Goal: Information Seeking & Learning: Learn about a topic

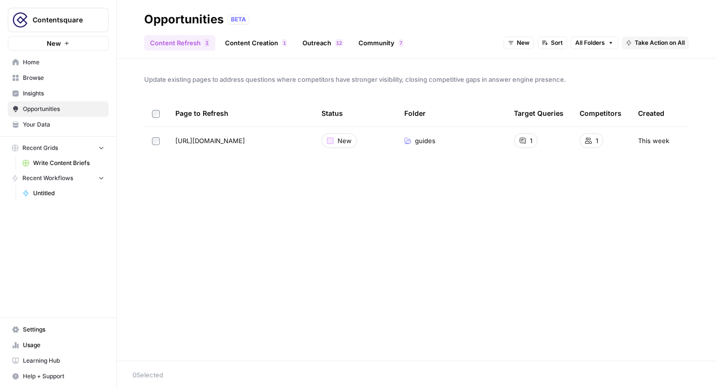
click at [52, 60] on span "Home" at bounding box center [63, 62] width 81 height 9
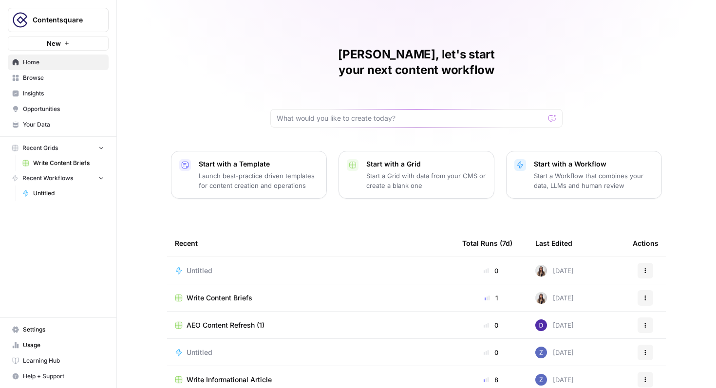
click at [35, 73] on link "Browse" at bounding box center [58, 78] width 101 height 16
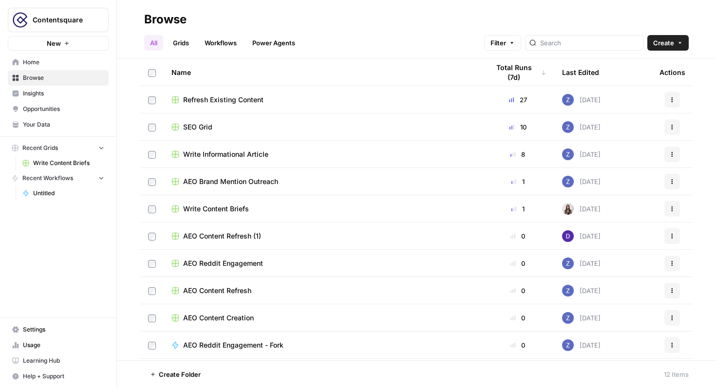
click at [37, 92] on span "Insights" at bounding box center [63, 93] width 81 height 9
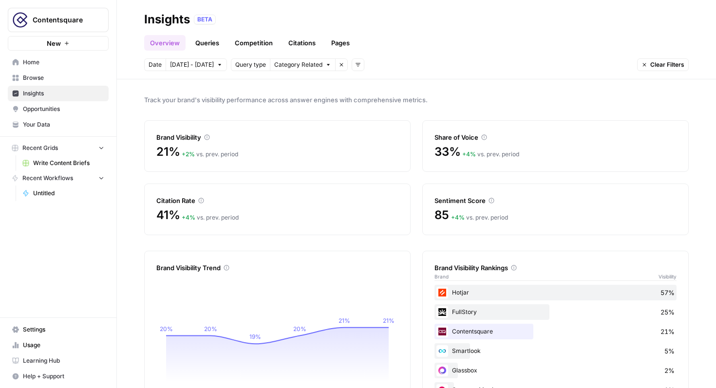
click at [214, 45] on link "Queries" at bounding box center [207, 43] width 36 height 16
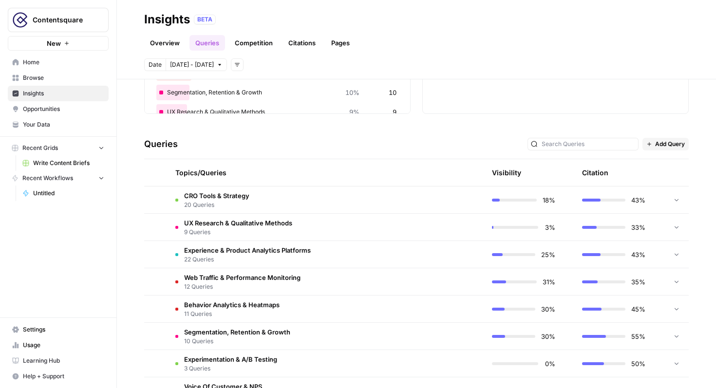
scroll to position [156, 0]
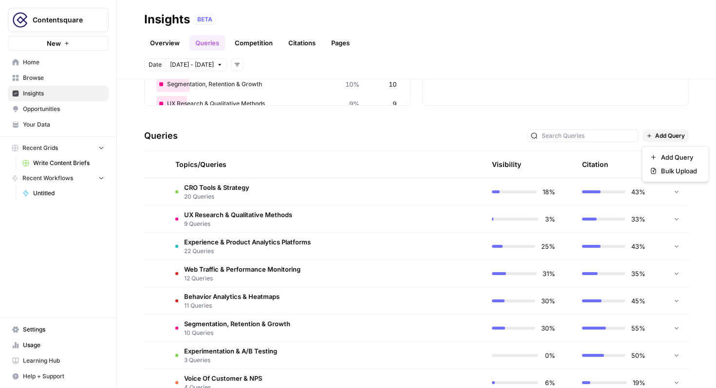
click at [662, 138] on span "Add Query" at bounding box center [670, 135] width 30 height 9
click at [680, 154] on span "Add Query" at bounding box center [679, 157] width 36 height 10
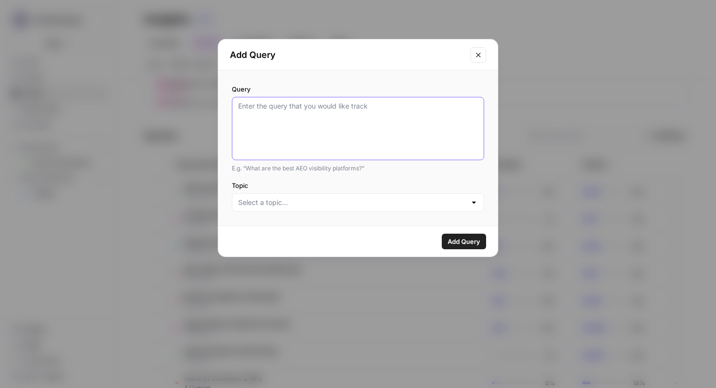
click at [396, 141] on textarea "Query" at bounding box center [358, 128] width 240 height 55
type textarea "digital analytics tool"
click at [305, 196] on div at bounding box center [358, 202] width 252 height 18
click at [345, 158] on div "digital analytics tool" at bounding box center [358, 128] width 252 height 63
click at [453, 238] on span "Add Query" at bounding box center [463, 242] width 33 height 10
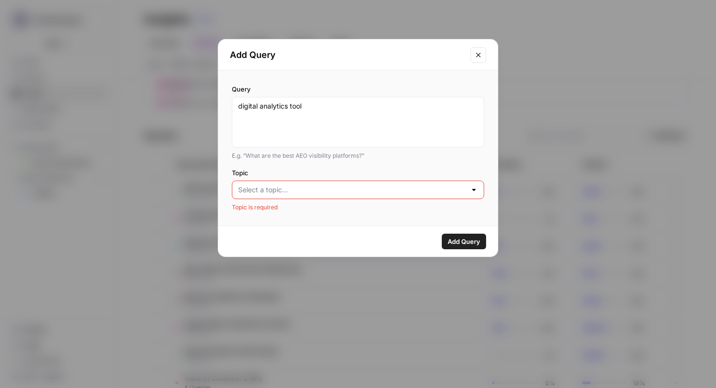
click at [447, 190] on input "Topic" at bounding box center [352, 190] width 228 height 10
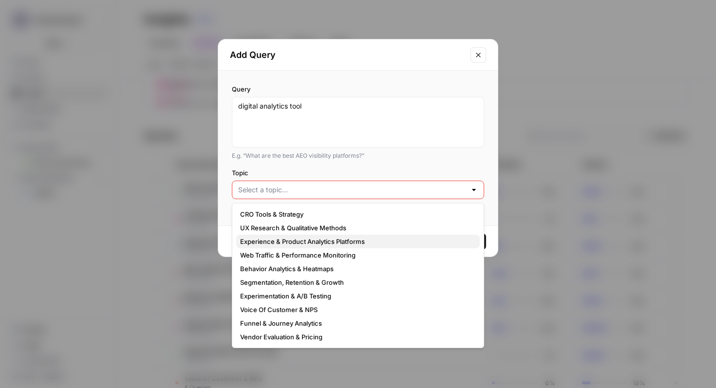
click at [394, 243] on span "Experience & Product Analytics Platforms" at bounding box center [356, 242] width 232 height 10
type input "Experience & Product Analytics Platforms"
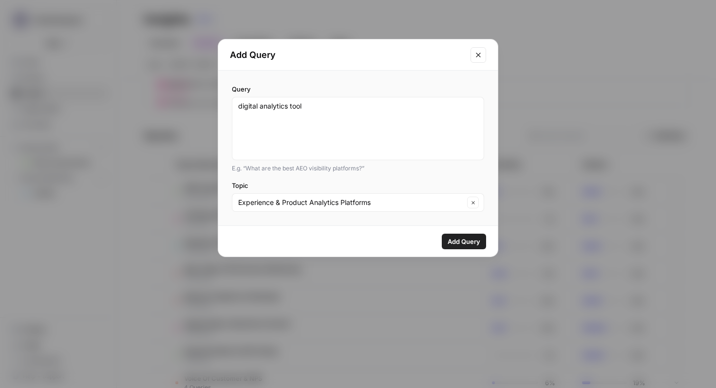
click at [454, 250] on div "Add Query" at bounding box center [357, 241] width 279 height 31
click at [454, 249] on div "Add Query" at bounding box center [357, 241] width 279 height 31
click at [454, 248] on button "Add Query" at bounding box center [464, 242] width 44 height 16
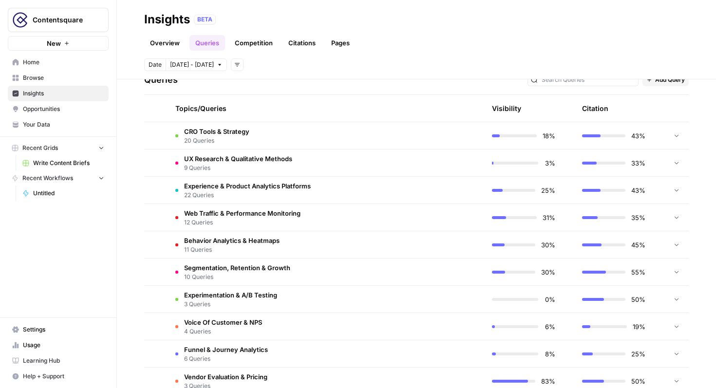
scroll to position [234, 0]
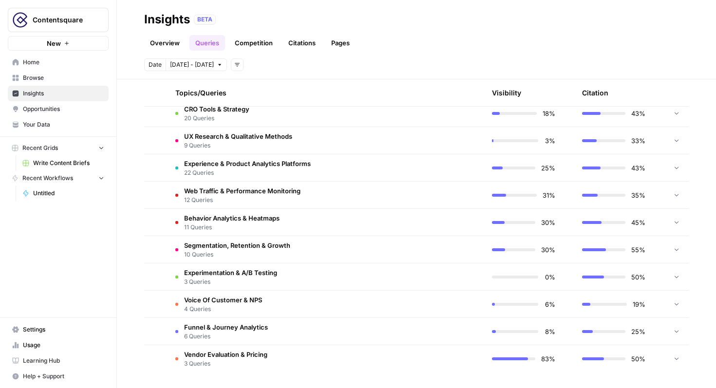
click at [202, 170] on span "22 Queries" at bounding box center [247, 172] width 127 height 9
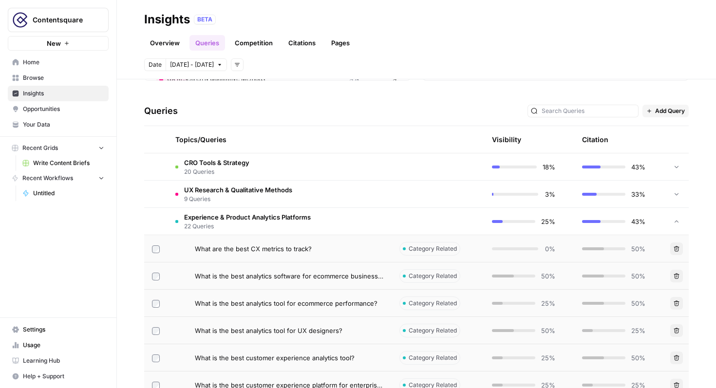
scroll to position [180, 0]
click at [285, 222] on span "22 Queries" at bounding box center [247, 226] width 127 height 9
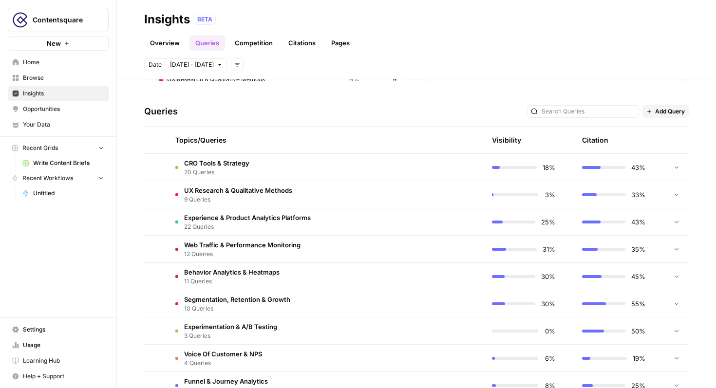
click at [594, 117] on div at bounding box center [582, 111] width 111 height 13
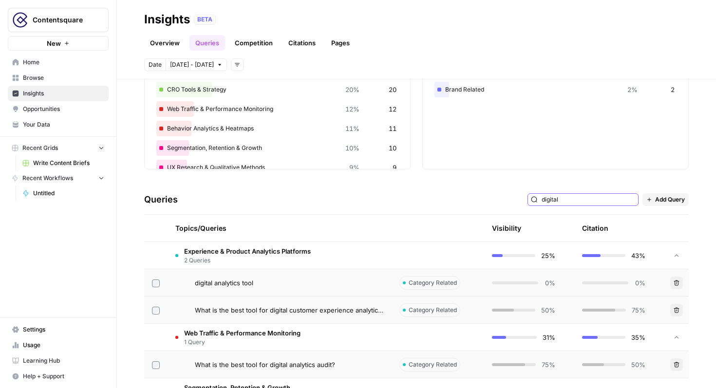
scroll to position [92, 0]
type input "digital"
click at [284, 287] on div "digital analytics tool" at bounding box center [289, 282] width 189 height 10
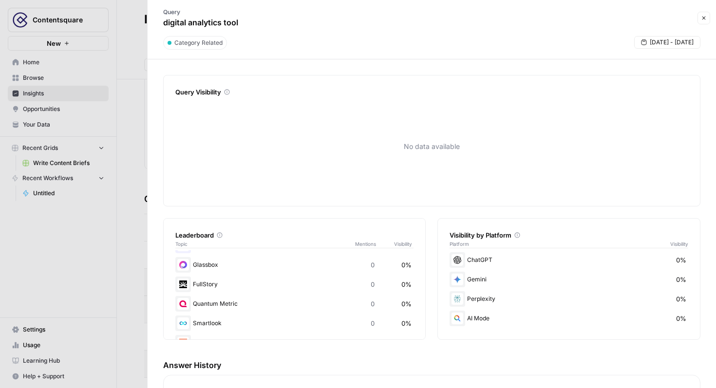
scroll to position [37, 0]
click at [705, 20] on icon "button" at bounding box center [704, 18] width 6 height 6
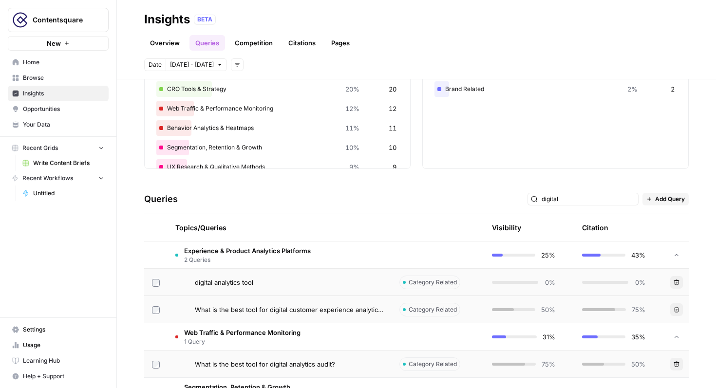
click at [211, 305] on span "What is the best tool for digital customer experience analytics?" at bounding box center [289, 310] width 189 height 10
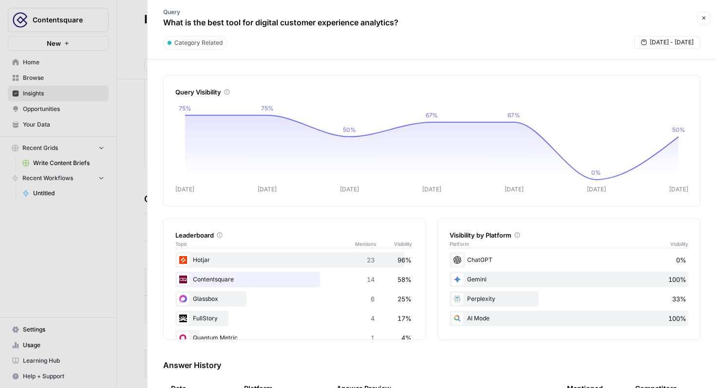
click at [402, 283] on span "58%" at bounding box center [404, 280] width 14 height 10
click at [704, 13] on button "Close" at bounding box center [703, 18] width 13 height 13
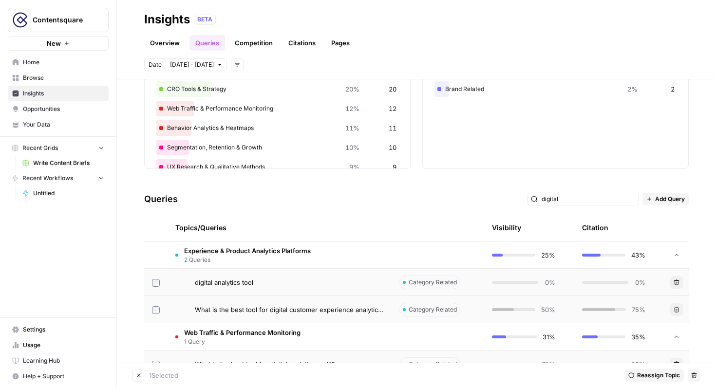
click at [384, 266] on td "Experience & Product Analytics Platforms 2 Queries" at bounding box center [279, 254] width 224 height 27
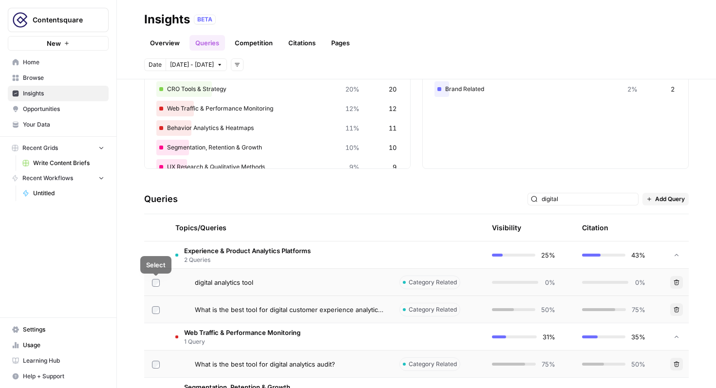
click at [234, 280] on span "digital analytics tool" at bounding box center [224, 282] width 58 height 10
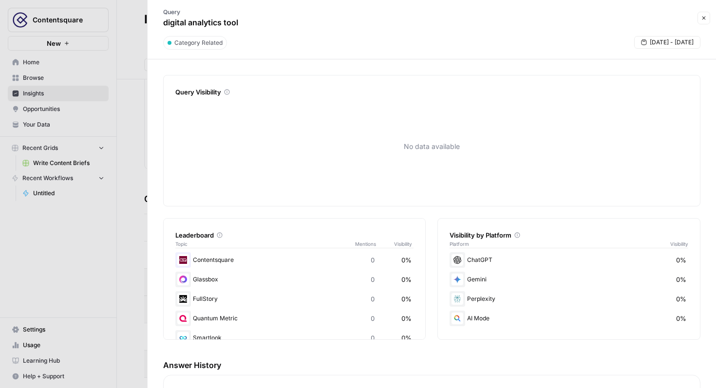
click at [220, 37] on div "Category Related" at bounding box center [195, 43] width 64 height 14
click at [220, 44] on span "Category Related" at bounding box center [198, 42] width 48 height 9
click at [705, 18] on icon "button" at bounding box center [704, 18] width 6 height 6
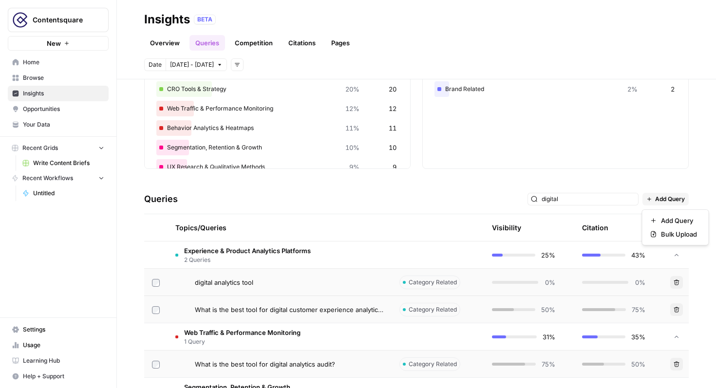
click at [655, 202] on span "Add Query" at bounding box center [670, 199] width 30 height 9
click at [330, 245] on td "Experience & Product Analytics Platforms 2 Queries" at bounding box center [279, 254] width 224 height 27
click at [307, 279] on div "digital analytics tool" at bounding box center [289, 282] width 189 height 10
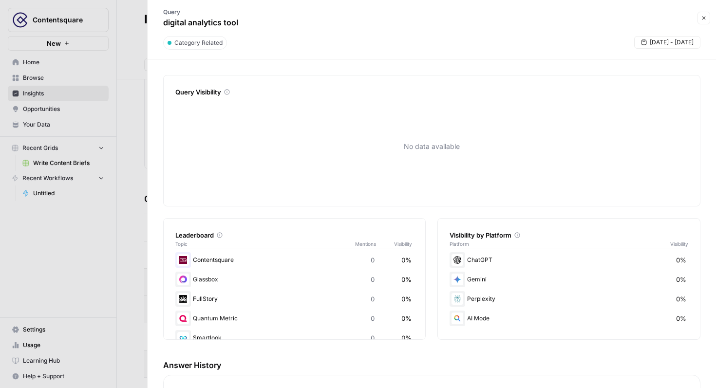
click at [202, 18] on p "digital analytics tool" at bounding box center [200, 23] width 75 height 12
click at [705, 17] on icon "button" at bounding box center [704, 18] width 6 height 6
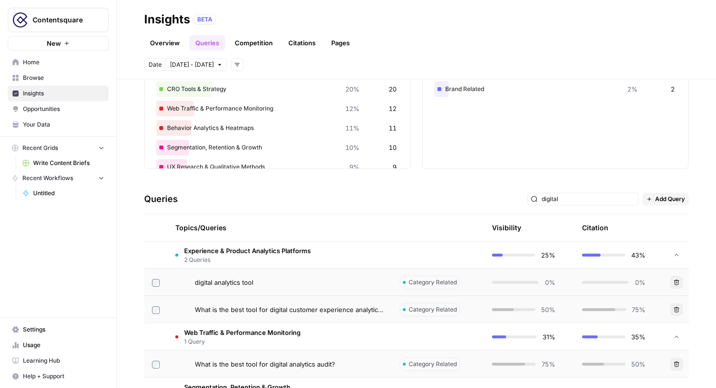
click at [682, 281] on button "Delete" at bounding box center [676, 282] width 13 height 13
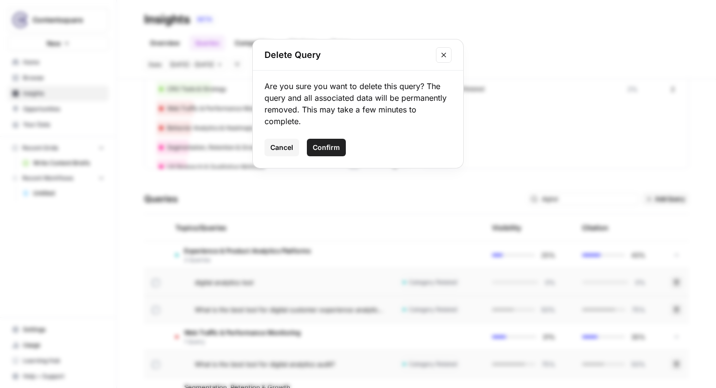
click at [328, 148] on span "Confirm" at bounding box center [326, 148] width 27 height 10
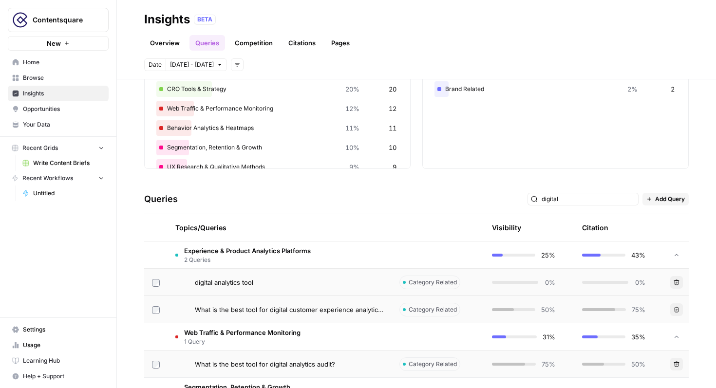
click at [263, 249] on span "Experience & Product Analytics Platforms" at bounding box center [247, 251] width 127 height 10
click at [258, 289] on td "digital analytics tool" at bounding box center [279, 282] width 224 height 27
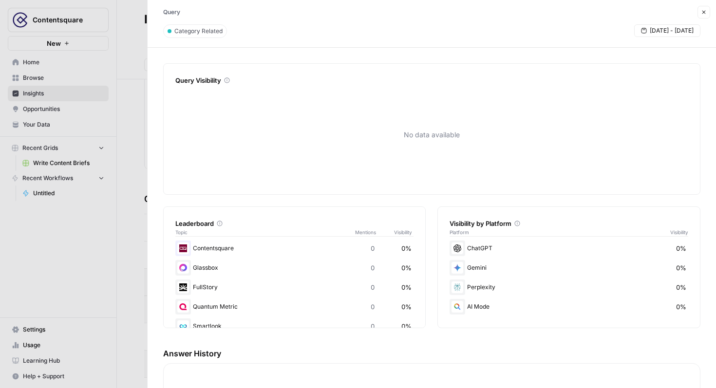
click at [709, 10] on button "Close" at bounding box center [703, 12] width 13 height 13
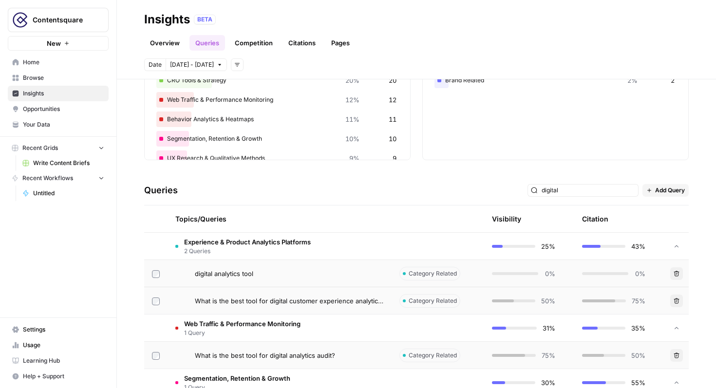
scroll to position [102, 0]
click at [607, 194] on input "digital" at bounding box center [587, 190] width 93 height 10
click at [512, 191] on div "Queries digital Add Query" at bounding box center [416, 190] width 544 height 30
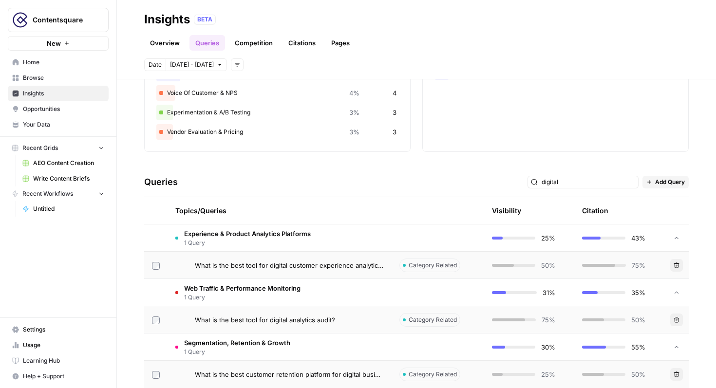
scroll to position [125, 0]
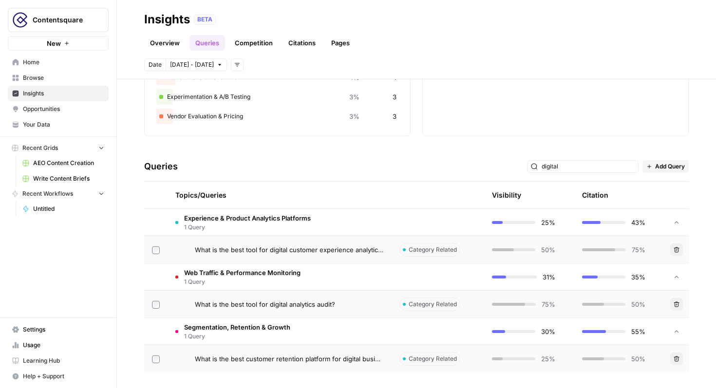
click at [261, 230] on span "1 Query" at bounding box center [247, 227] width 127 height 9
click at [672, 169] on span "Add Query" at bounding box center [670, 166] width 30 height 9
click at [666, 186] on span "Add Query" at bounding box center [679, 188] width 36 height 10
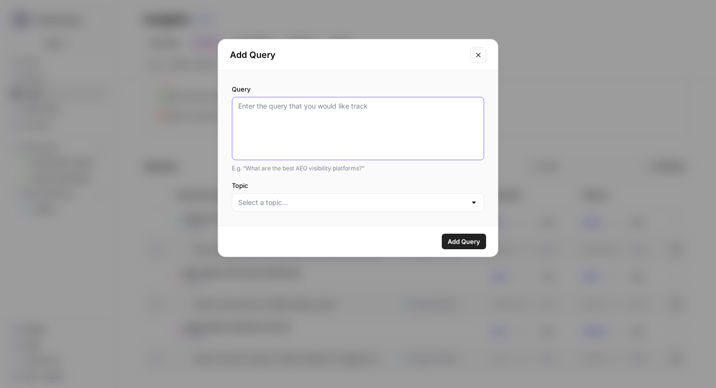
click at [307, 148] on textarea "Query" at bounding box center [358, 128] width 240 height 55
click at [308, 203] on input "Topic" at bounding box center [352, 203] width 228 height 10
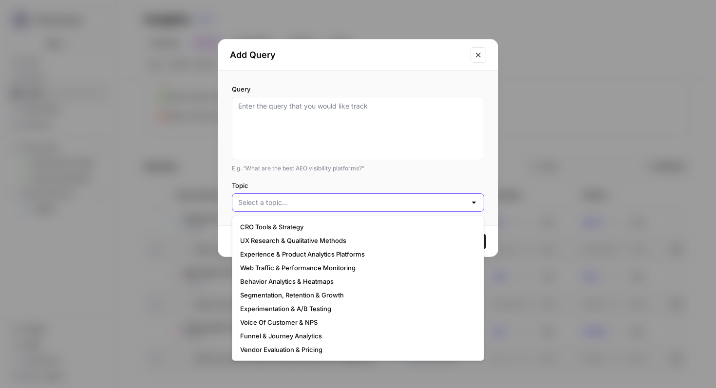
click at [308, 204] on input "Topic" at bounding box center [352, 203] width 228 height 10
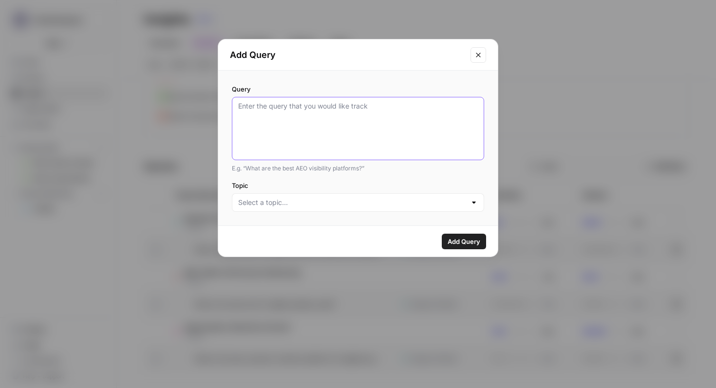
click at [308, 137] on textarea "Query" at bounding box center [358, 128] width 240 height 55
type textarea "w"
type textarea "What does Contentsquare do?"
click at [270, 209] on div at bounding box center [358, 202] width 252 height 18
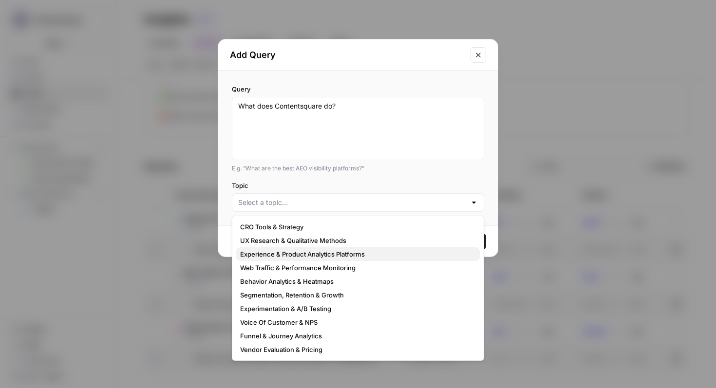
click at [287, 252] on span "Experience & Product Analytics Platforms" at bounding box center [356, 254] width 232 height 10
type input "Experience & Product Analytics Platforms"
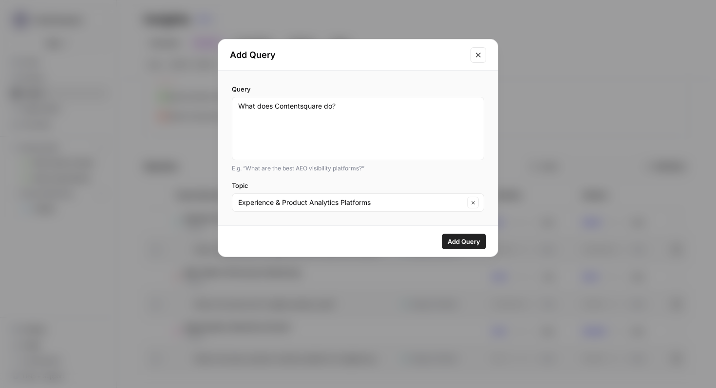
click at [455, 240] on span "Add Query" at bounding box center [463, 242] width 33 height 10
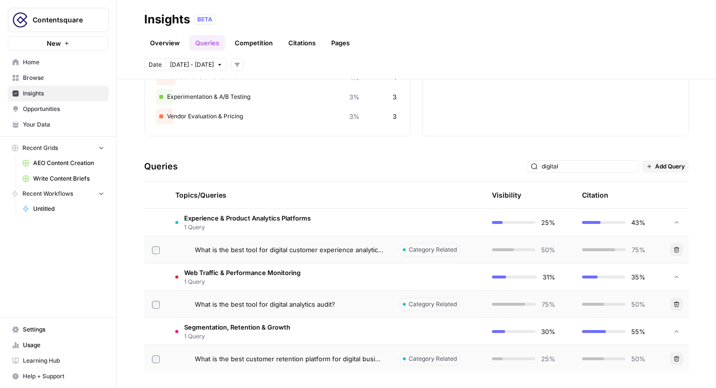
click at [165, 226] on td at bounding box center [155, 222] width 23 height 27
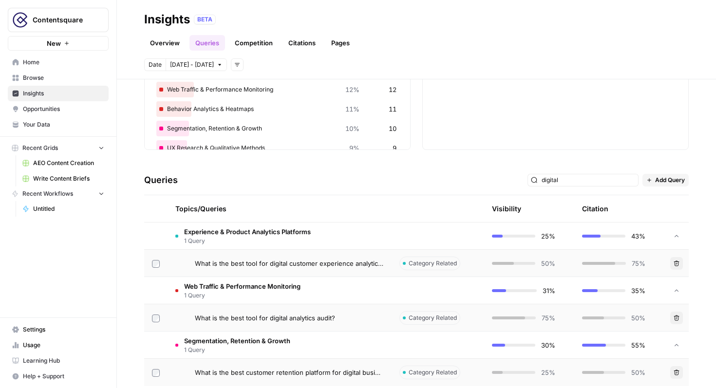
scroll to position [113, 0]
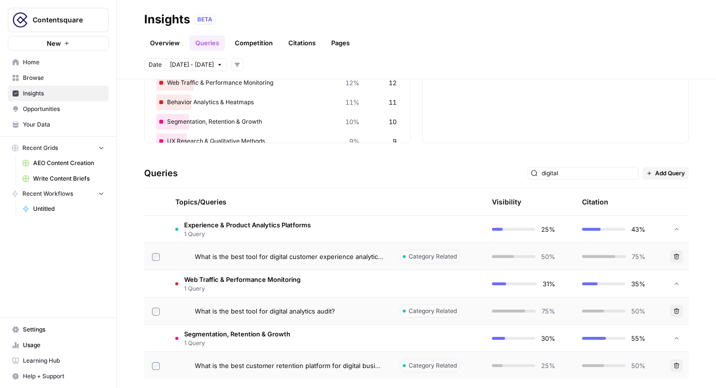
scroll to position [125, 0]
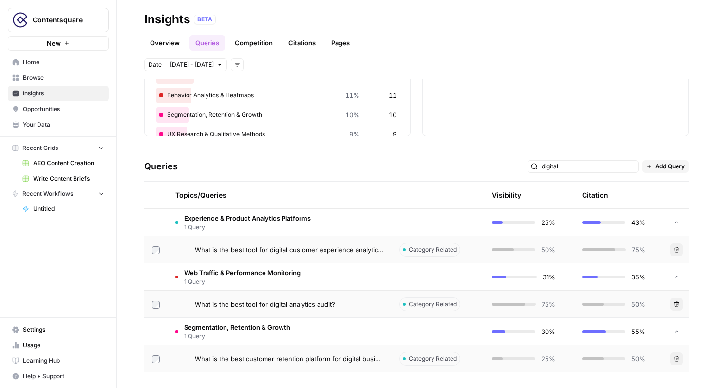
click at [64, 112] on span "Opportunities" at bounding box center [63, 109] width 81 height 9
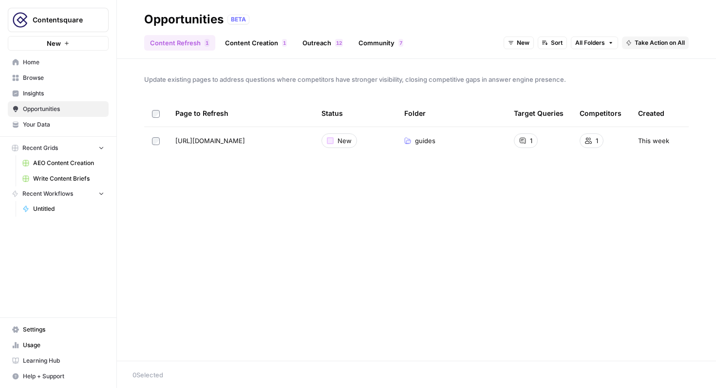
click at [72, 92] on span "Insights" at bounding box center [63, 93] width 81 height 9
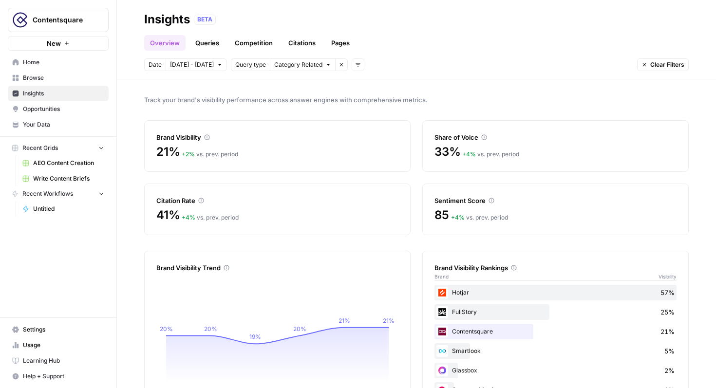
click at [211, 46] on link "Queries" at bounding box center [207, 43] width 36 height 16
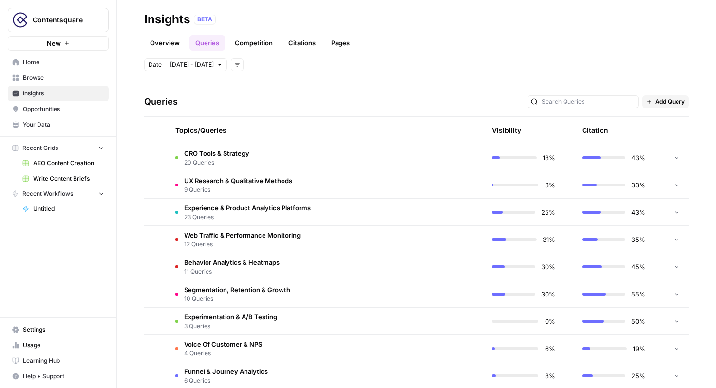
scroll to position [234, 0]
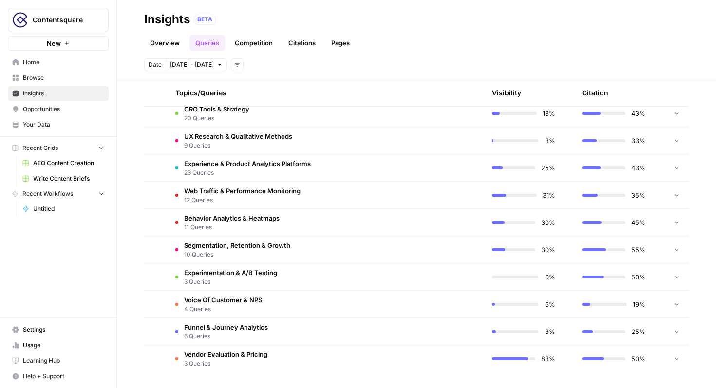
click at [219, 163] on span "Experience & Product Analytics Platforms" at bounding box center [247, 164] width 127 height 10
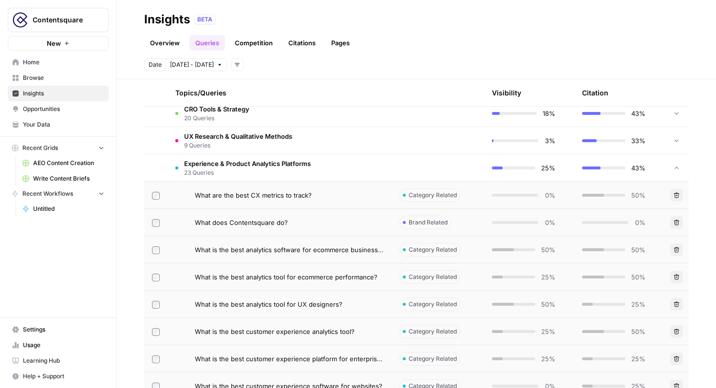
click at [228, 221] on span "What does Contentsquare do?" at bounding box center [241, 223] width 93 height 10
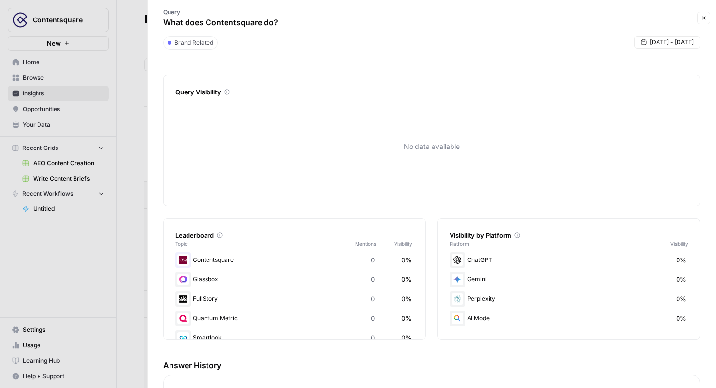
scroll to position [2, 0]
click at [410, 146] on div "No data available" at bounding box center [431, 146] width 513 height 95
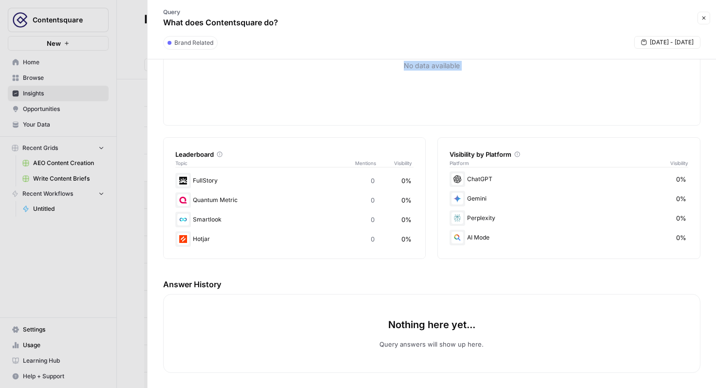
scroll to position [81, 0]
click at [705, 20] on icon "button" at bounding box center [704, 18] width 6 height 6
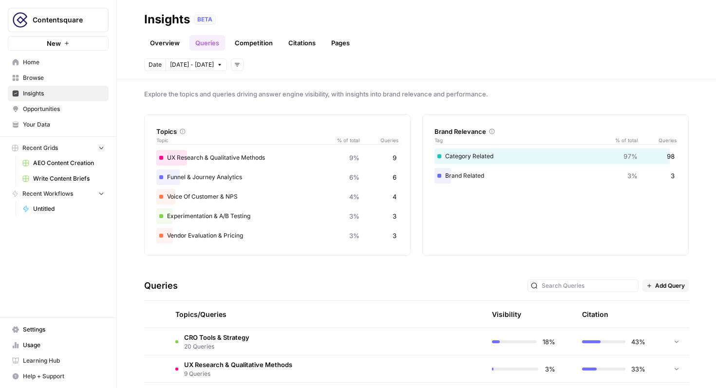
scroll to position [5, 0]
click at [250, 340] on td "CRO Tools & Strategy 20 Queries" at bounding box center [279, 342] width 224 height 27
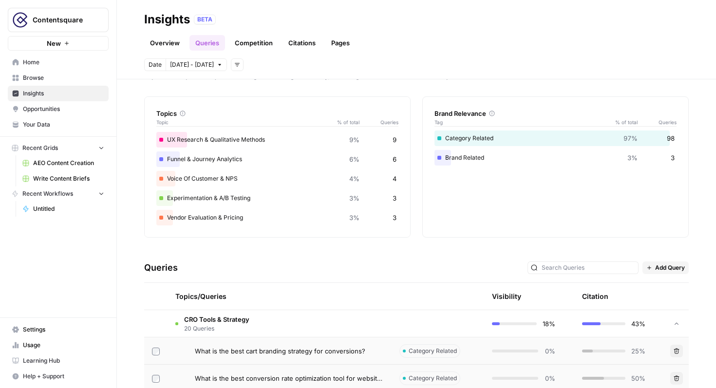
scroll to position [25, 0]
click at [251, 348] on span "What is the best cart branding strategy for conversions?" at bounding box center [280, 350] width 170 height 10
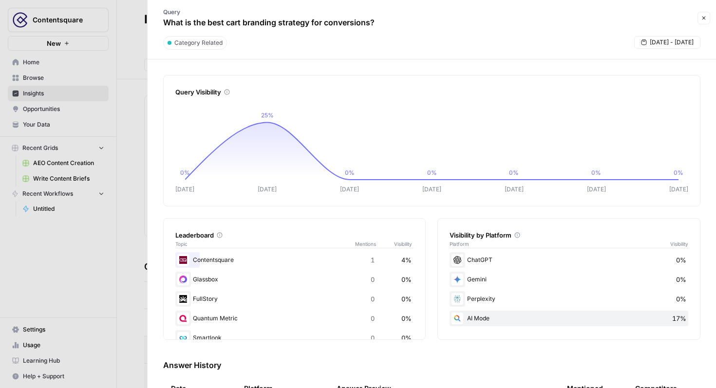
click at [371, 260] on span "1" at bounding box center [372, 260] width 4 height 10
click at [700, 23] on button "Close" at bounding box center [703, 18] width 13 height 13
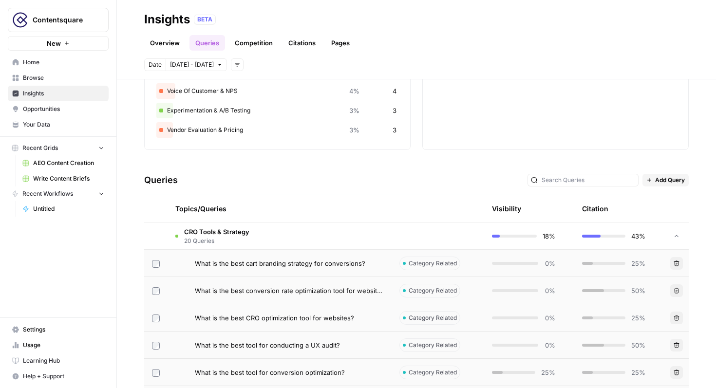
scroll to position [111, 0]
click at [235, 232] on span "CRO Tools & Strategy" at bounding box center [216, 232] width 65 height 10
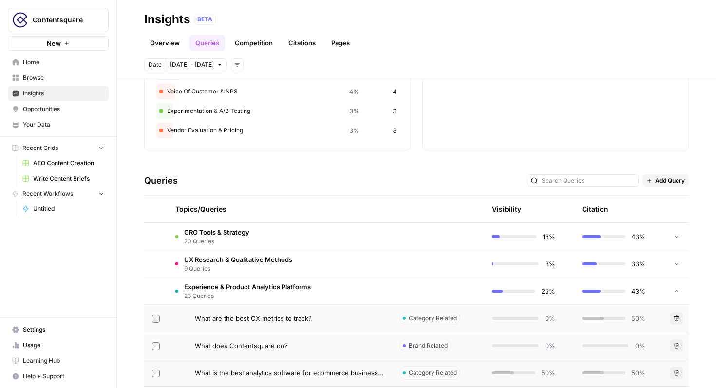
click at [235, 232] on span "CRO Tools & Strategy" at bounding box center [216, 232] width 65 height 10
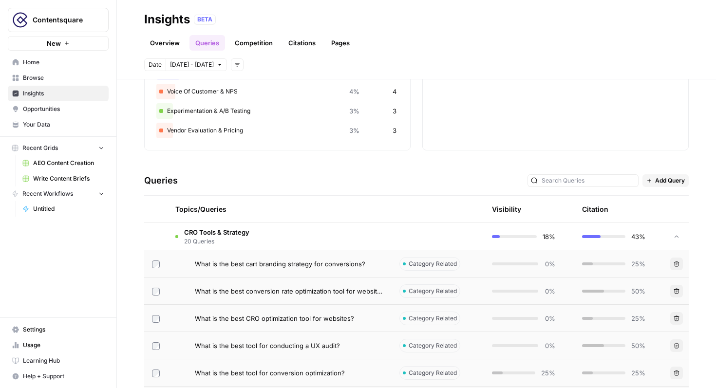
click at [235, 232] on span "CRO Tools & Strategy" at bounding box center [216, 232] width 65 height 10
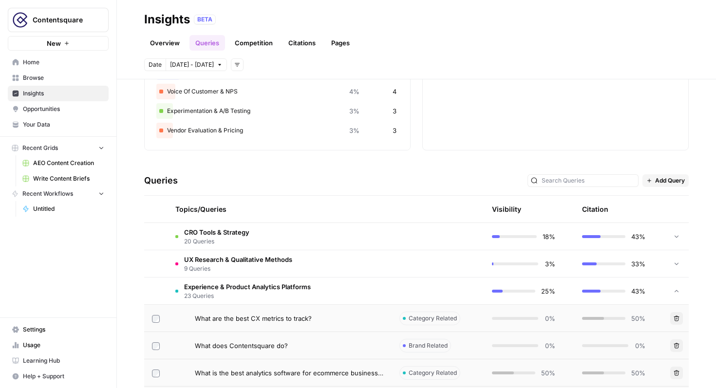
click at [235, 232] on span "CRO Tools & Strategy" at bounding box center [216, 232] width 65 height 10
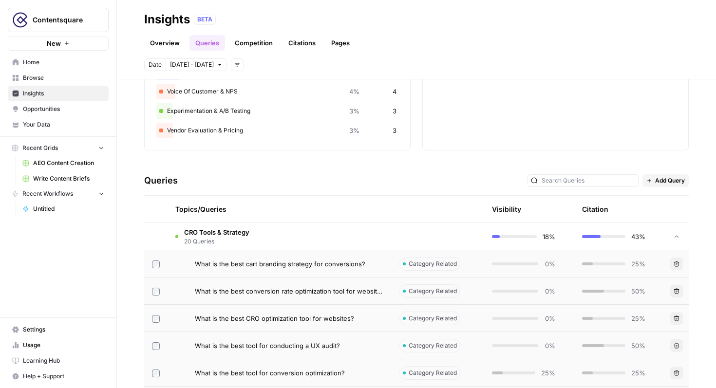
click at [186, 237] on span "20 Queries" at bounding box center [216, 241] width 65 height 9
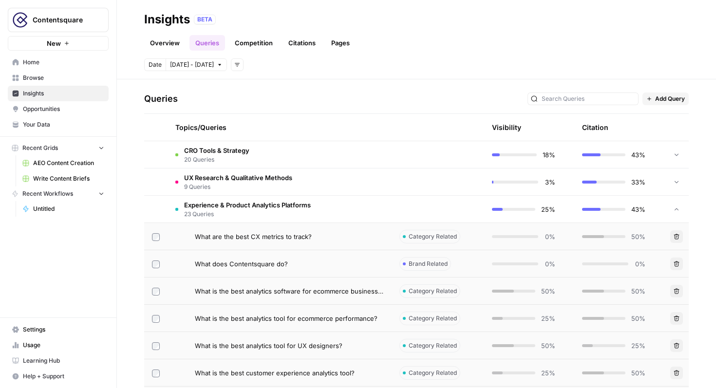
scroll to position [195, 0]
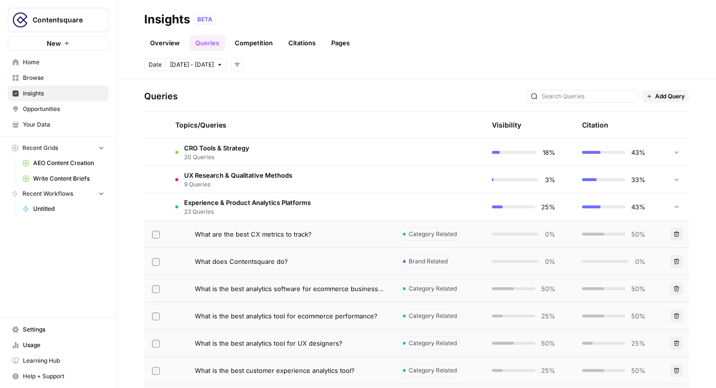
click at [188, 237] on div "What are the best CX metrics to track?" at bounding box center [279, 234] width 208 height 10
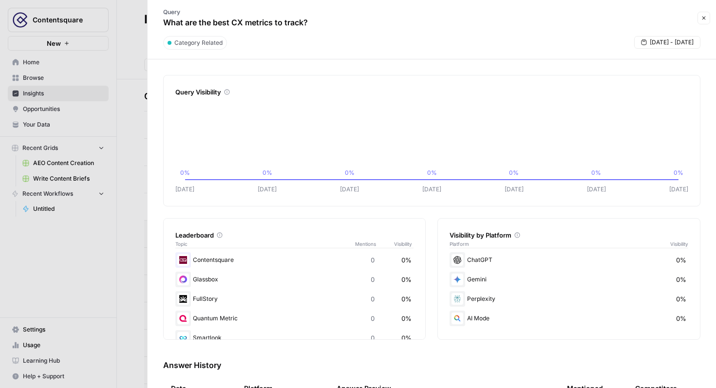
click at [702, 19] on icon "button" at bounding box center [704, 18] width 6 height 6
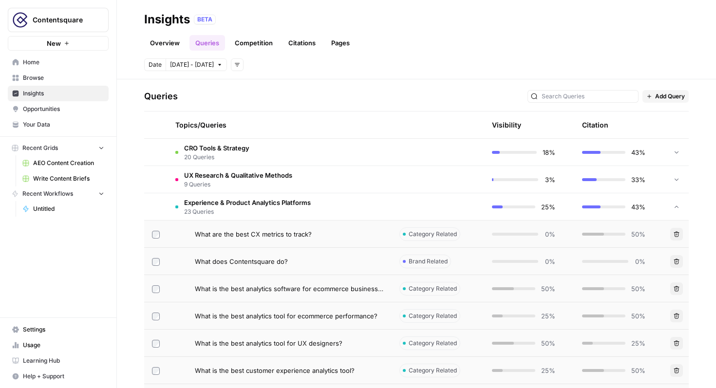
click at [190, 137] on div "Topics/Queries" at bounding box center [279, 124] width 208 height 27
click at [194, 131] on div "Topics/Queries" at bounding box center [279, 124] width 208 height 27
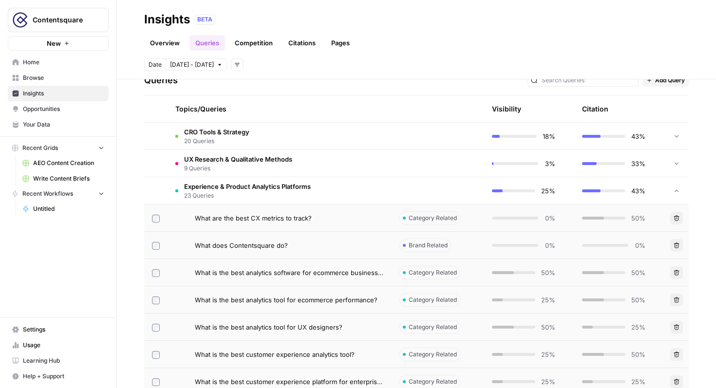
scroll to position [211, 0]
click at [219, 195] on span "23 Queries" at bounding box center [247, 196] width 127 height 9
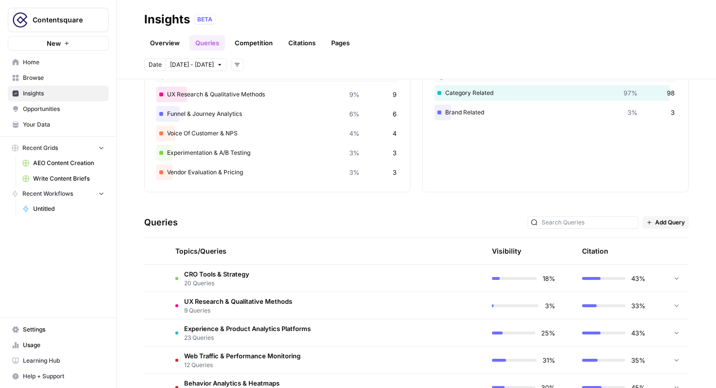
scroll to position [0, 0]
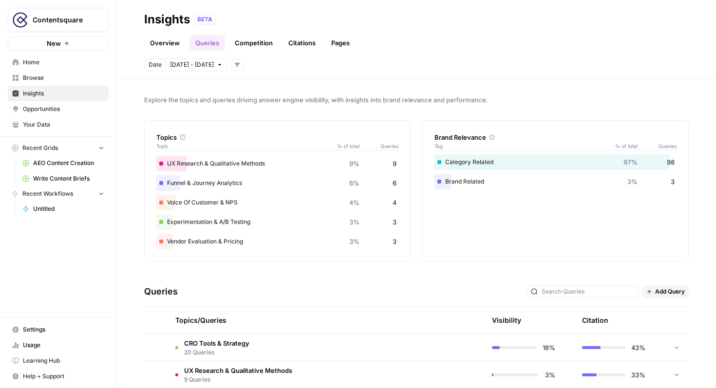
click at [233, 71] on div "Date Oct 1 - Oct 7 Add filters" at bounding box center [193, 64] width 99 height 13
click at [234, 65] on icon "button" at bounding box center [237, 65] width 6 height 6
click at [259, 55] on header "Insights BETA Overview Queries Competition Citations Pages Date Oct 1 - Oct 7 A…" at bounding box center [416, 39] width 599 height 79
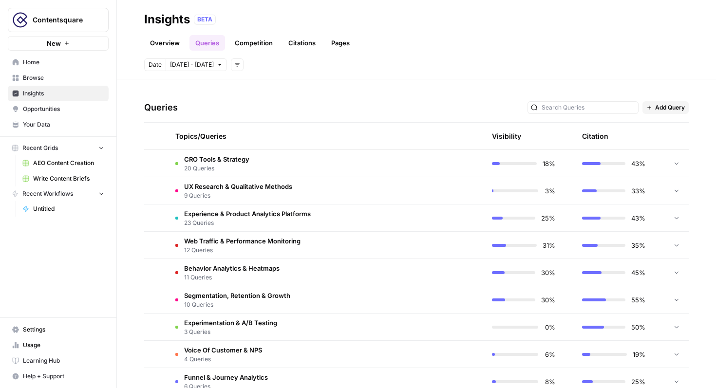
scroll to position [185, 0]
click at [318, 355] on td "Voice Of Customer & NPS 4 Queries" at bounding box center [279, 353] width 224 height 27
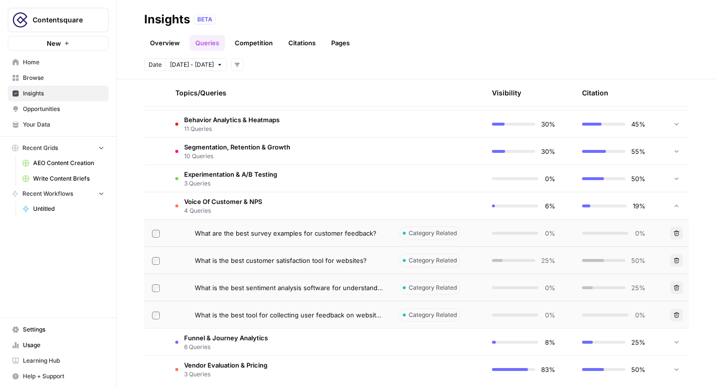
scroll to position [332, 0]
click at [395, 53] on header "Insights BETA Overview Queries Competition Citations Pages Date Oct 1 - Oct 7 A…" at bounding box center [416, 39] width 599 height 79
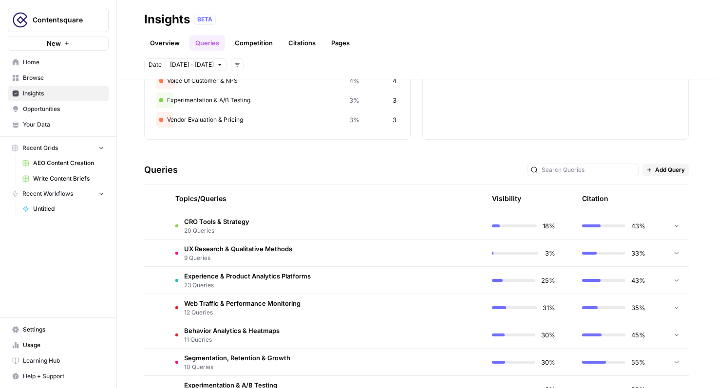
scroll to position [0, 0]
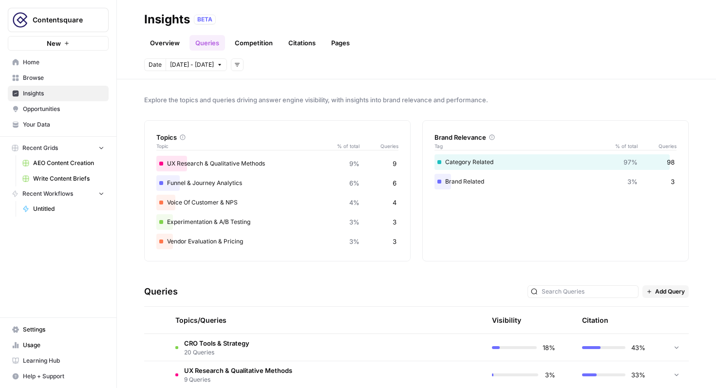
click at [562, 294] on div at bounding box center [582, 291] width 111 height 13
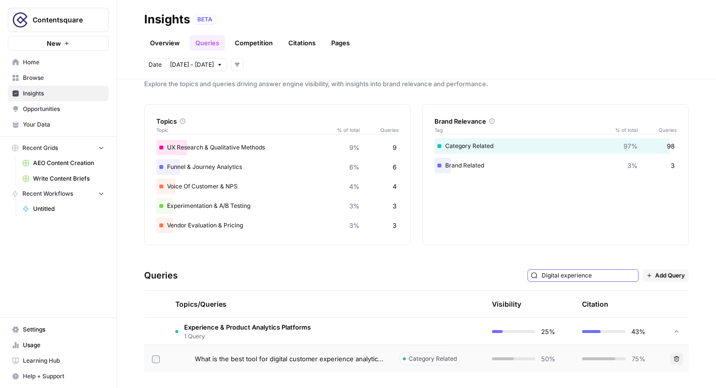
scroll to position [16, 0]
type input "Digital experience"
click at [271, 334] on span "1 Query" at bounding box center [247, 337] width 127 height 9
click at [264, 353] on td "What is the best tool for digital customer experience analytics?" at bounding box center [279, 359] width 224 height 27
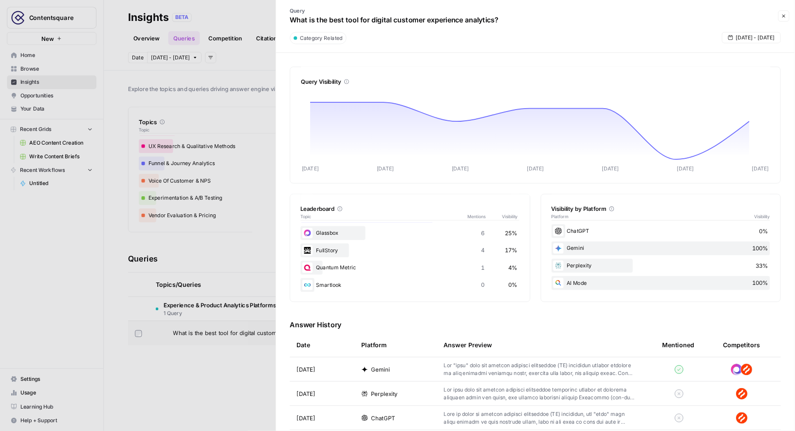
scroll to position [37, 0]
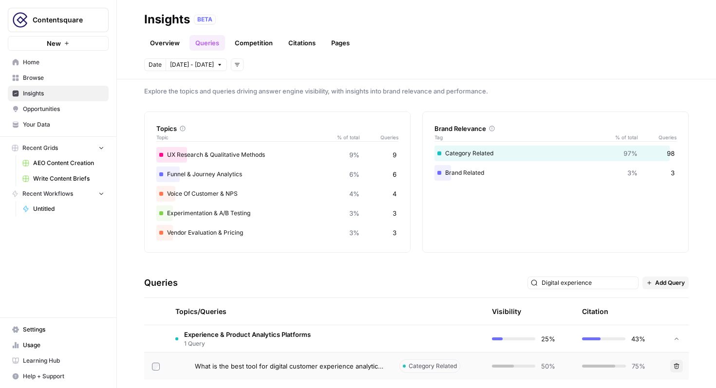
scroll to position [16, 0]
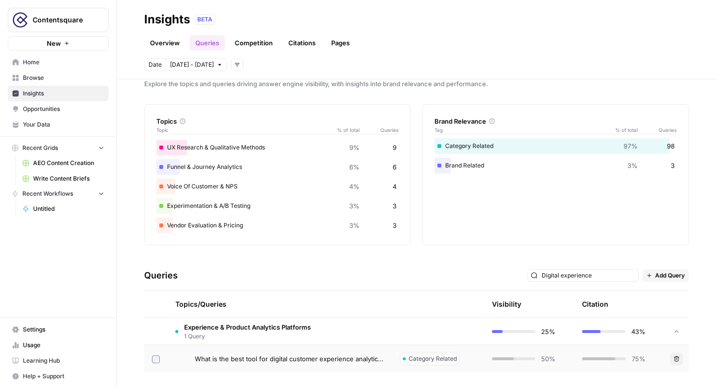
click at [240, 333] on span "1 Query" at bounding box center [247, 336] width 127 height 9
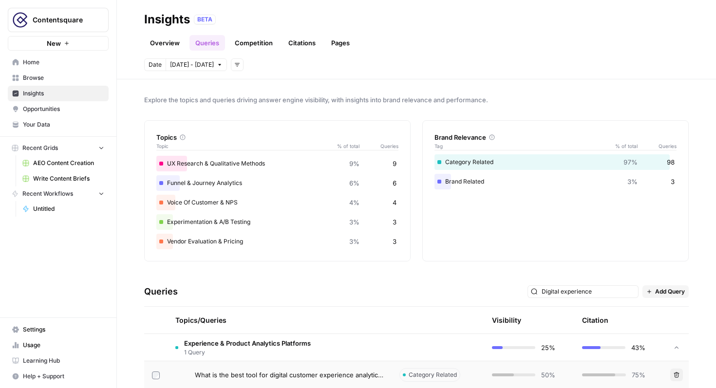
scroll to position [16, 0]
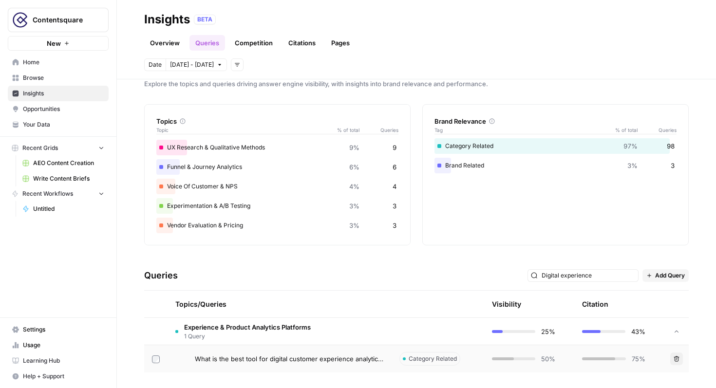
click at [301, 319] on td "Experience & Product Analytics Platforms 1 Query" at bounding box center [279, 331] width 224 height 27
click at [287, 326] on span "Experience & Product Analytics Platforms" at bounding box center [247, 327] width 127 height 10
click at [232, 309] on div "Topics/Queries" at bounding box center [279, 304] width 208 height 27
click at [227, 190] on div "Voice Of Customer & NPS 4% 4" at bounding box center [277, 187] width 242 height 16
click at [87, 83] on link "Browse" at bounding box center [58, 78] width 101 height 16
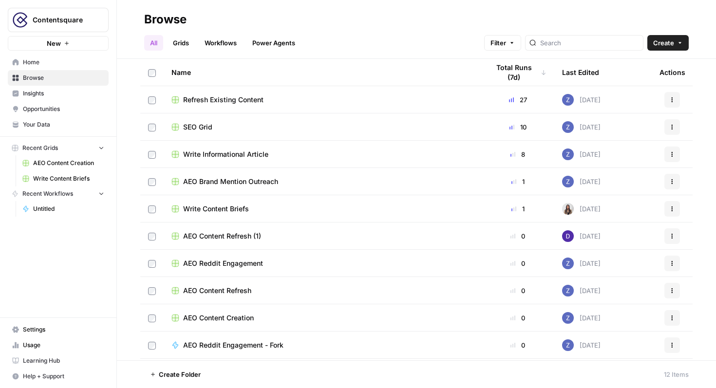
click at [74, 94] on span "Insights" at bounding box center [63, 93] width 81 height 9
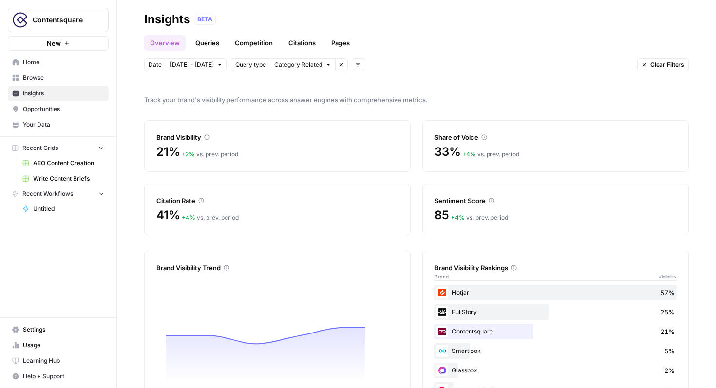
click at [201, 40] on link "Queries" at bounding box center [207, 43] width 36 height 16
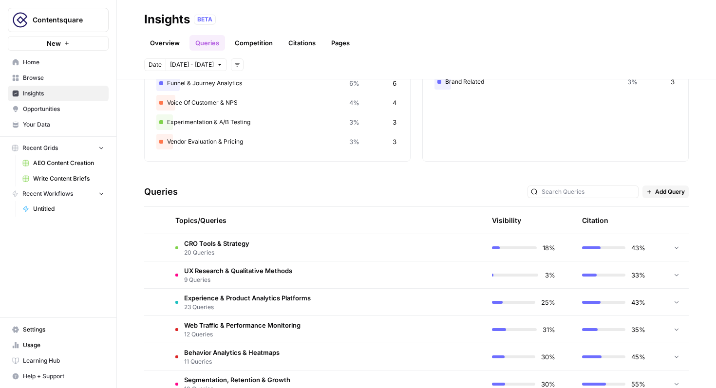
scroll to position [118, 0]
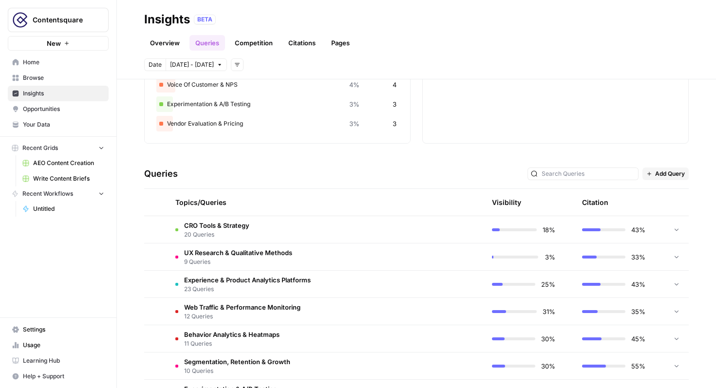
click at [677, 236] on div at bounding box center [676, 229] width 9 height 27
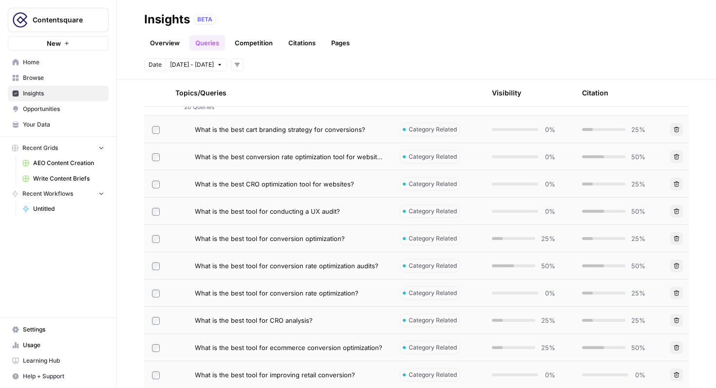
scroll to position [257, 0]
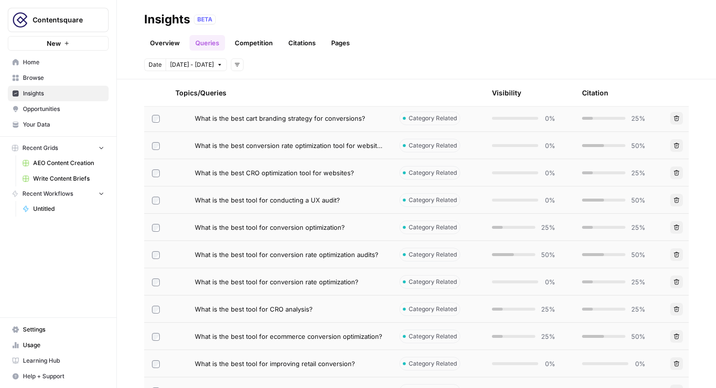
click at [209, 101] on div "Topics/Queries" at bounding box center [279, 92] width 208 height 27
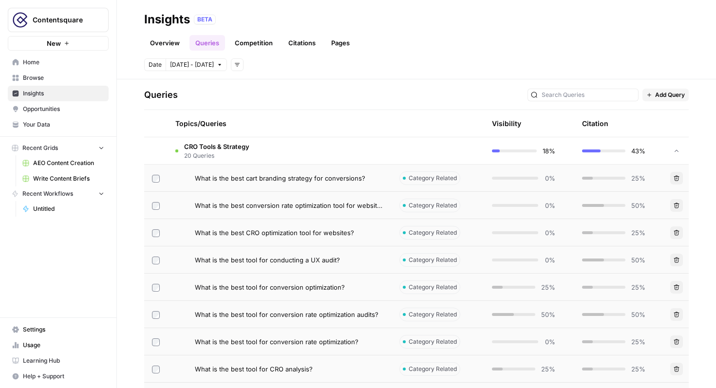
scroll to position [169, 0]
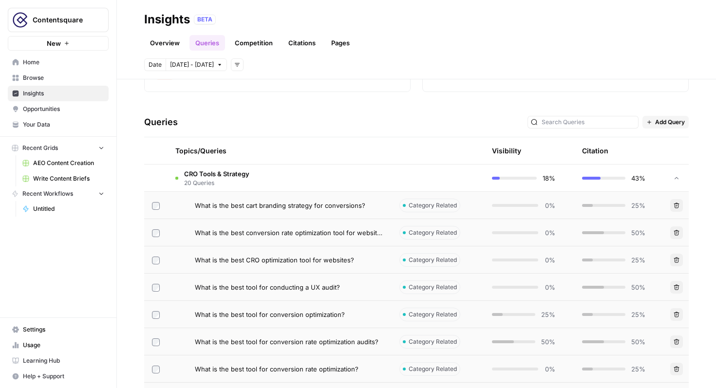
click at [192, 181] on span "20 Queries" at bounding box center [216, 183] width 65 height 9
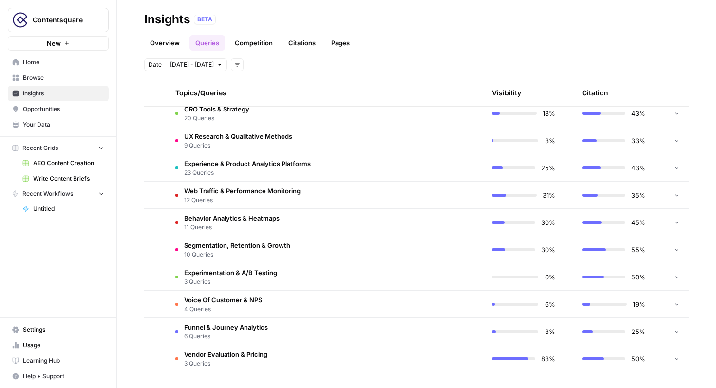
scroll to position [233, 0]
click at [245, 300] on span "Voice Of Customer & NPS" at bounding box center [223, 301] width 78 height 10
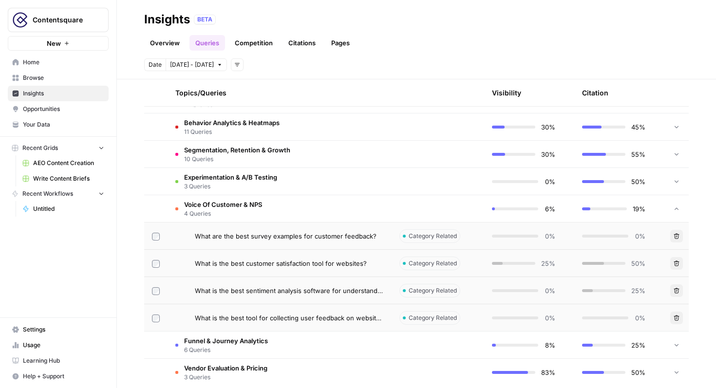
scroll to position [333, 0]
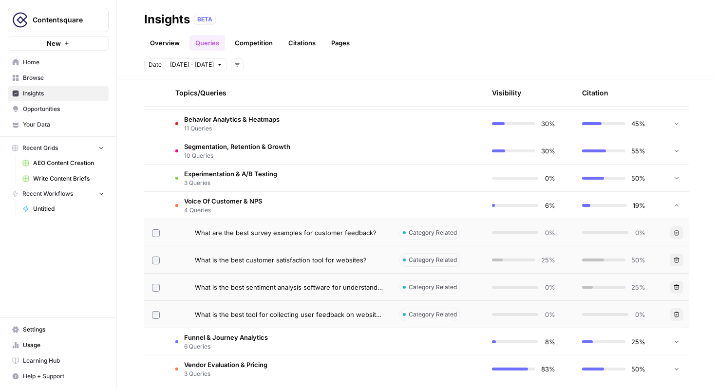
click at [261, 235] on span "What are the best survey examples for customer feedback?" at bounding box center [286, 233] width 182 height 10
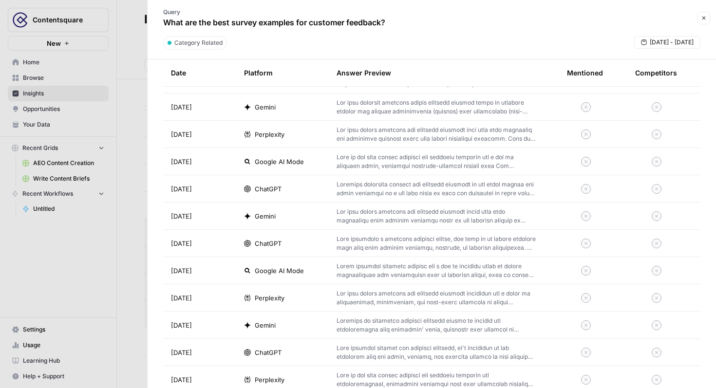
scroll to position [1556, 0]
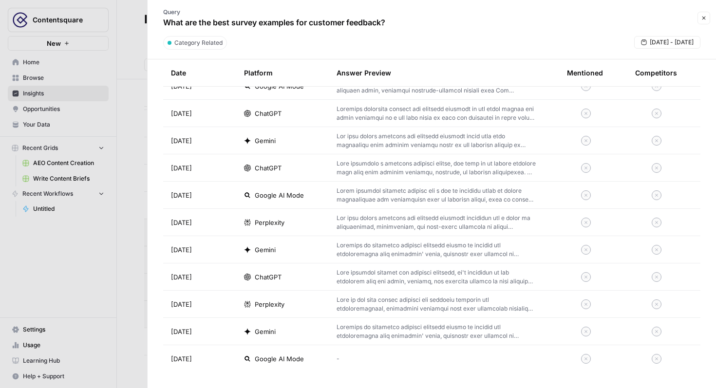
click at [707, 18] on button "Close" at bounding box center [703, 18] width 13 height 13
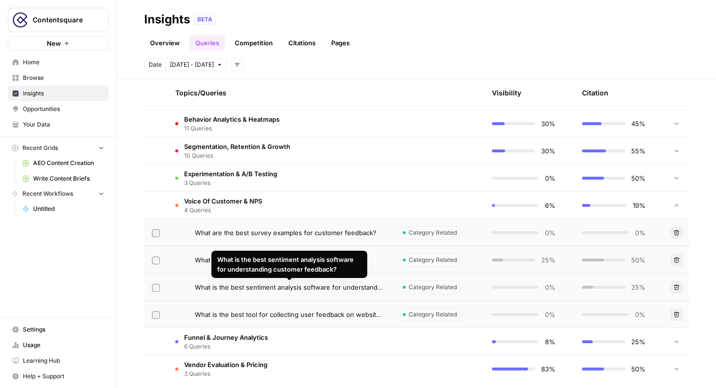
click at [353, 289] on span "What is the best sentiment analysis software for understanding customer feedbac…" at bounding box center [289, 287] width 189 height 10
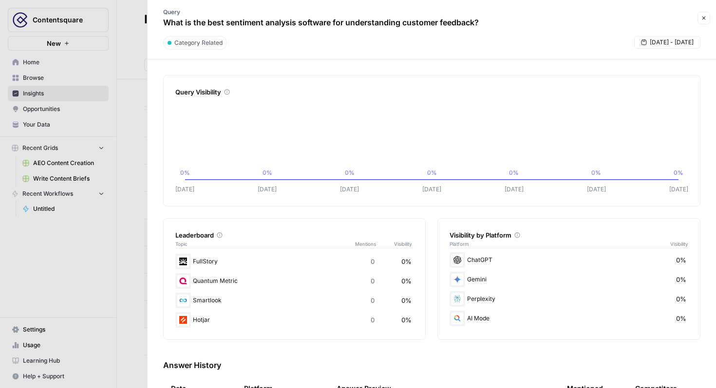
click at [125, 88] on div at bounding box center [358, 194] width 716 height 388
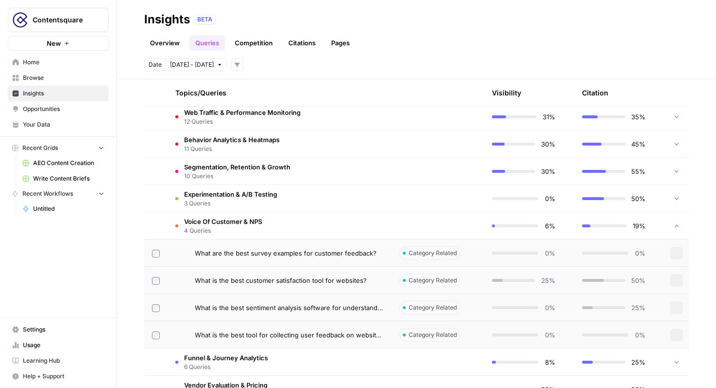
scroll to position [343, 0]
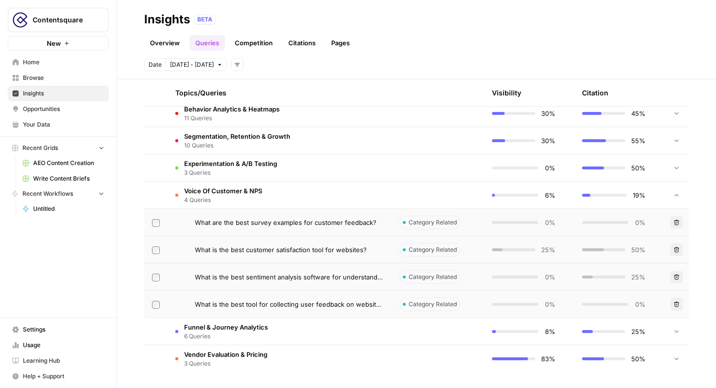
click at [215, 197] on span "4 Queries" at bounding box center [223, 200] width 78 height 9
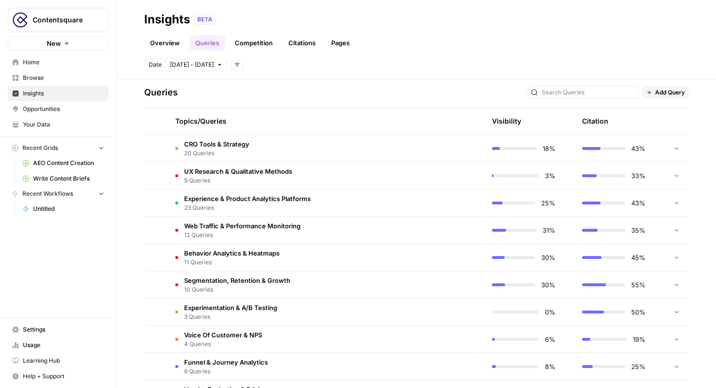
scroll to position [217, 0]
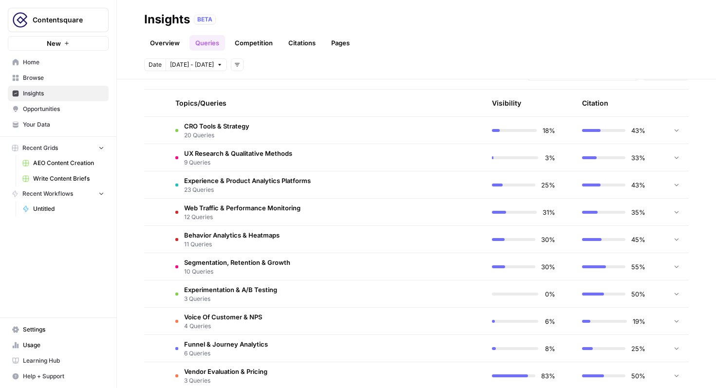
click at [226, 127] on span "CRO Tools & Strategy" at bounding box center [216, 126] width 65 height 10
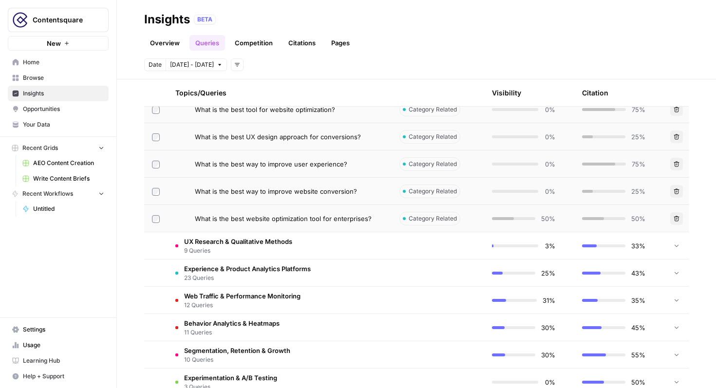
scroll to position [677, 0]
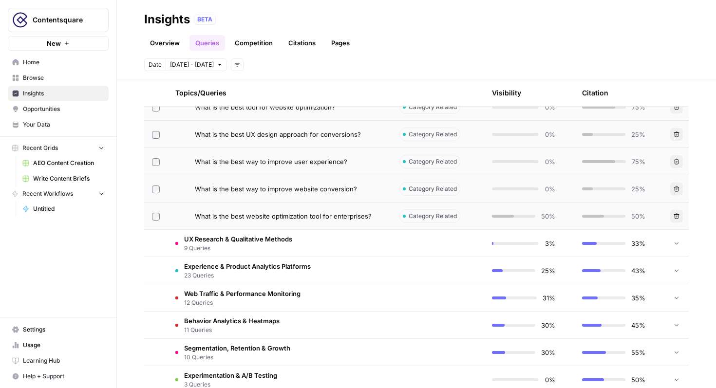
click at [315, 215] on span "What is the best website optimization tool for enterprises?" at bounding box center [283, 216] width 177 height 10
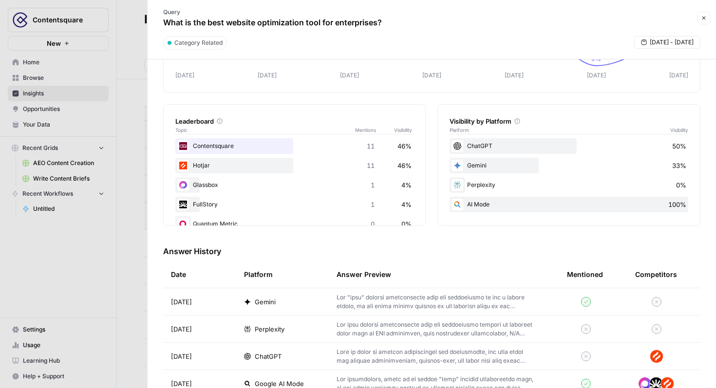
scroll to position [240, 0]
